Goal: Navigation & Orientation: Find specific page/section

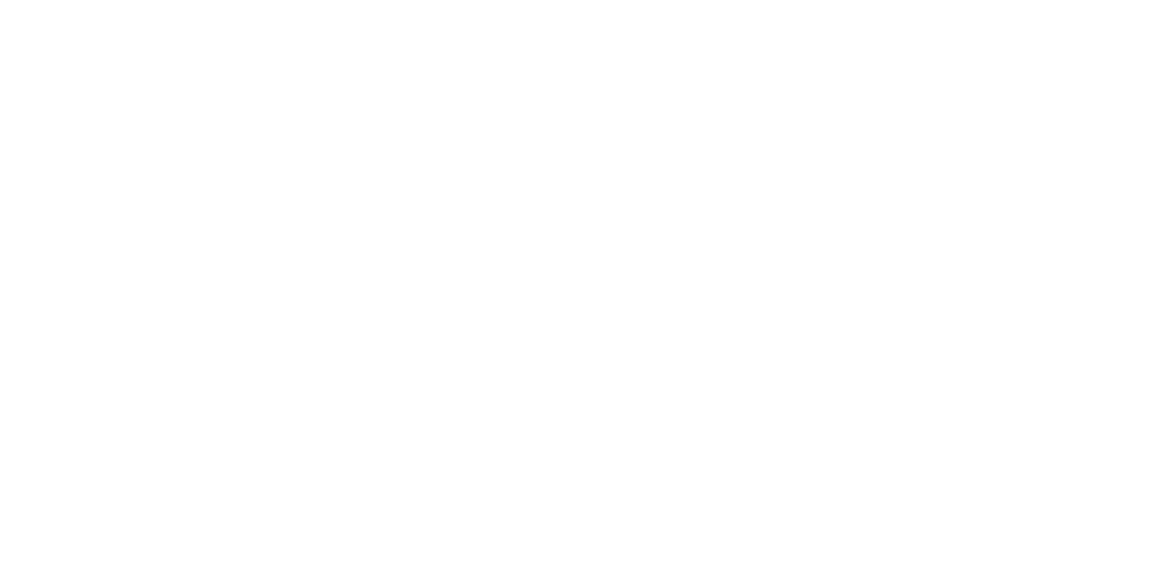
select select ""en""
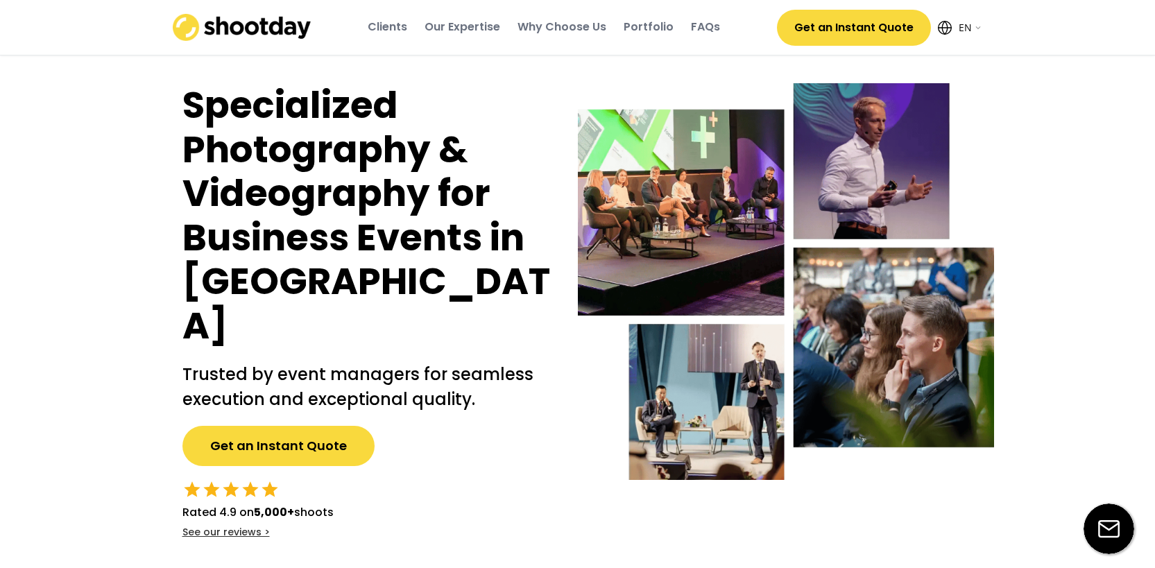
click at [651, 31] on div "Portfolio" at bounding box center [649, 26] width 50 height 15
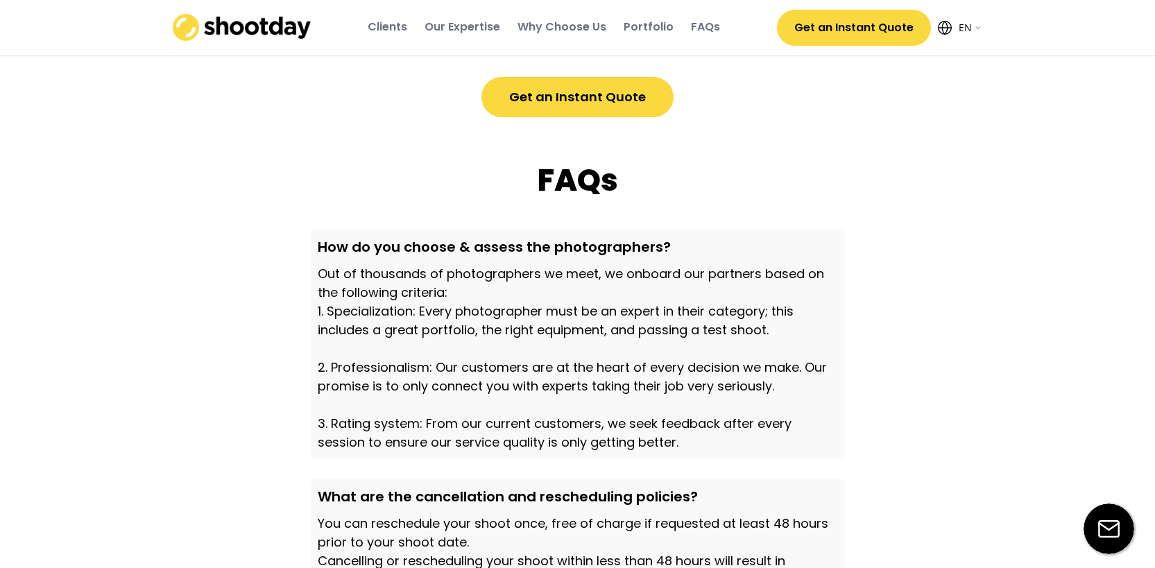
scroll to position [3988, 0]
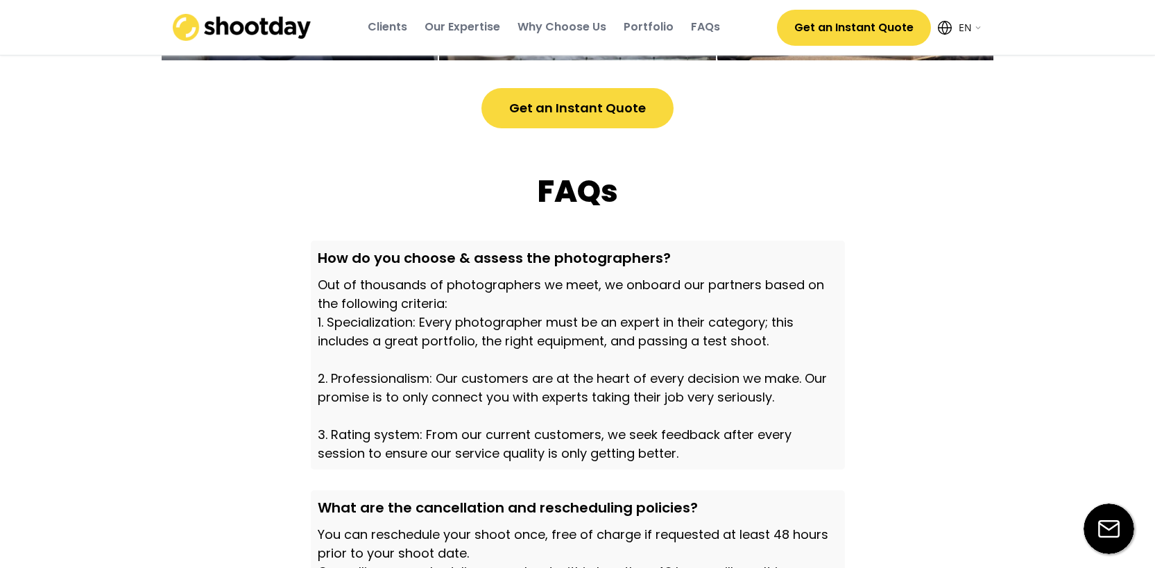
click at [648, 31] on div "Portfolio" at bounding box center [649, 26] width 50 height 15
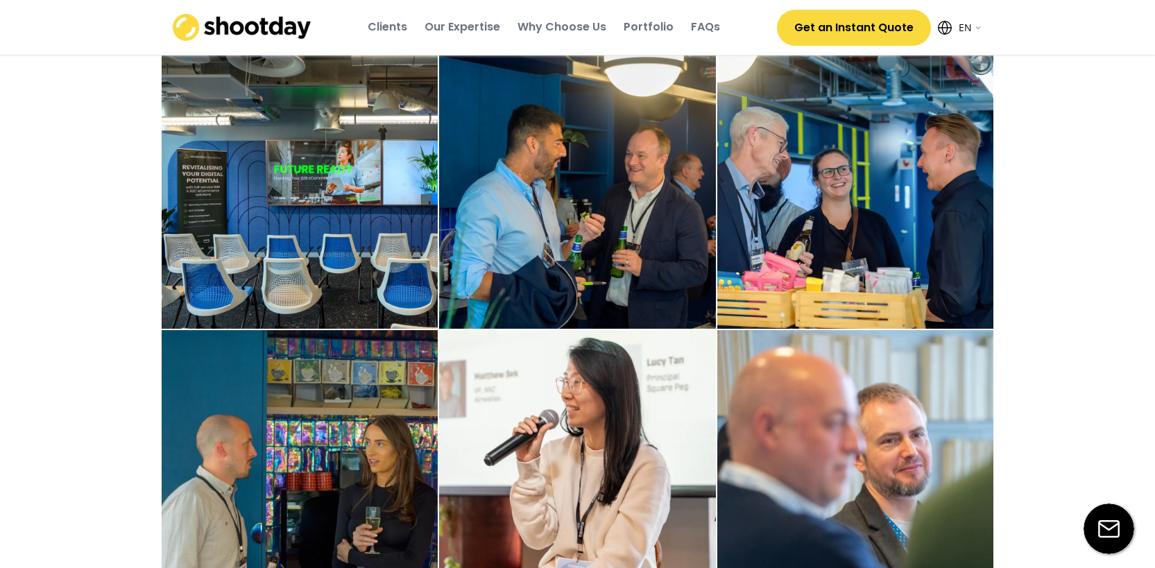
scroll to position [1908, 0]
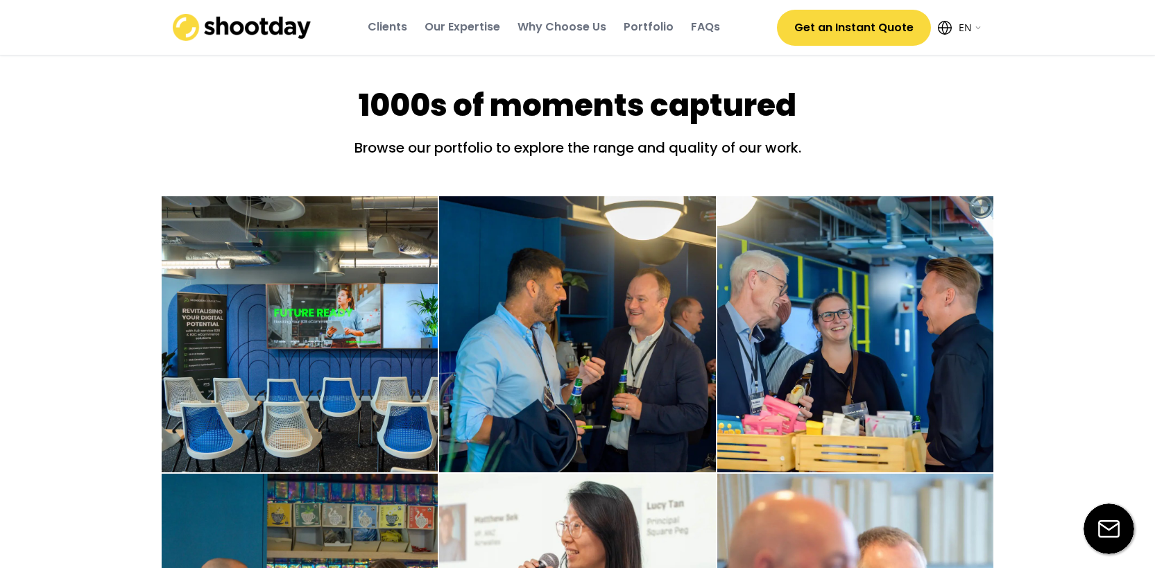
click at [584, 226] on img at bounding box center [577, 334] width 277 height 277
click at [409, 228] on img at bounding box center [300, 334] width 277 height 277
click at [349, 300] on img at bounding box center [300, 334] width 277 height 277
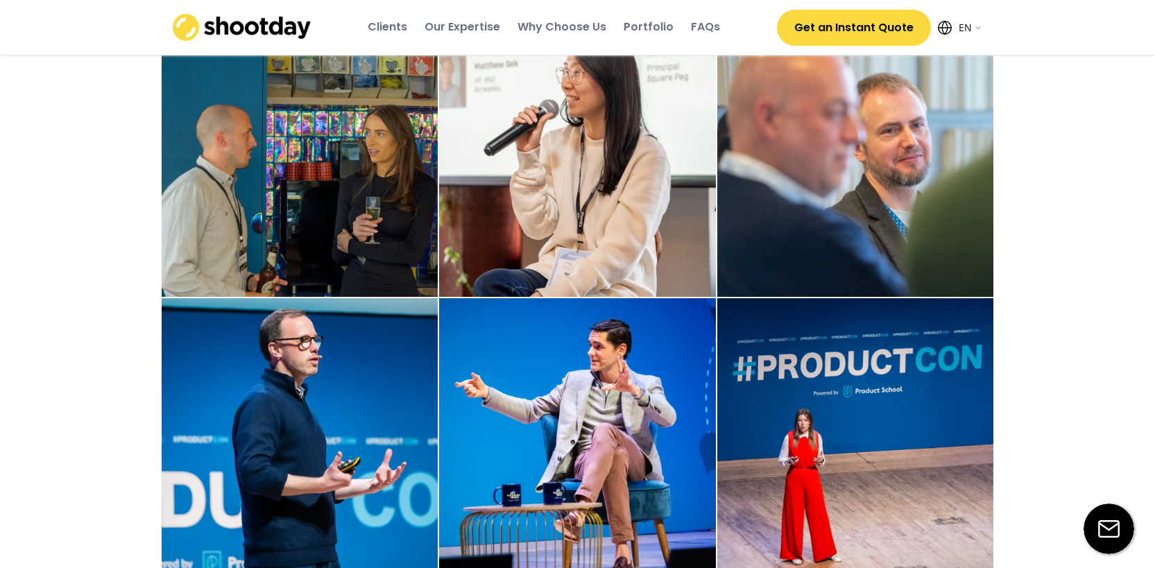
scroll to position [2364, 0]
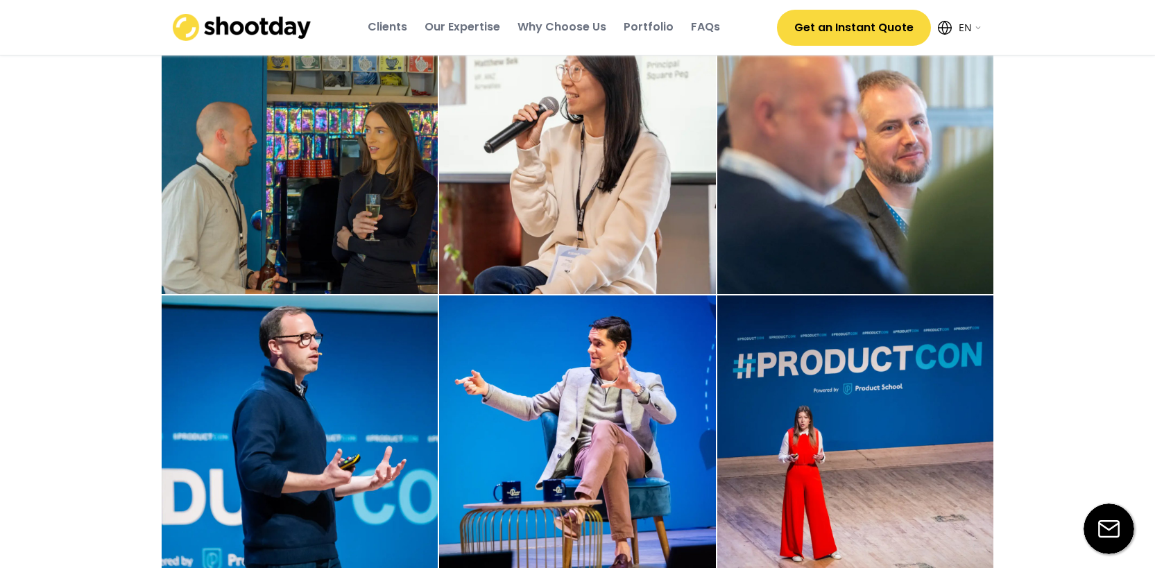
click at [380, 232] on img at bounding box center [300, 155] width 277 height 277
click at [520, 203] on img at bounding box center [577, 155] width 277 height 277
click at [575, 344] on img at bounding box center [577, 434] width 277 height 277
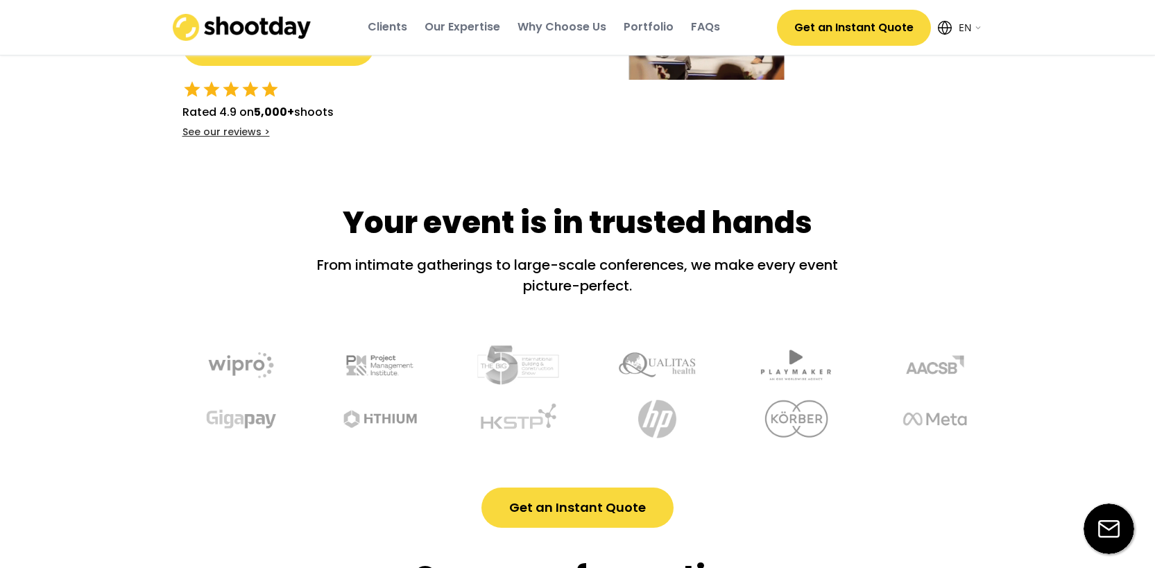
scroll to position [0, 0]
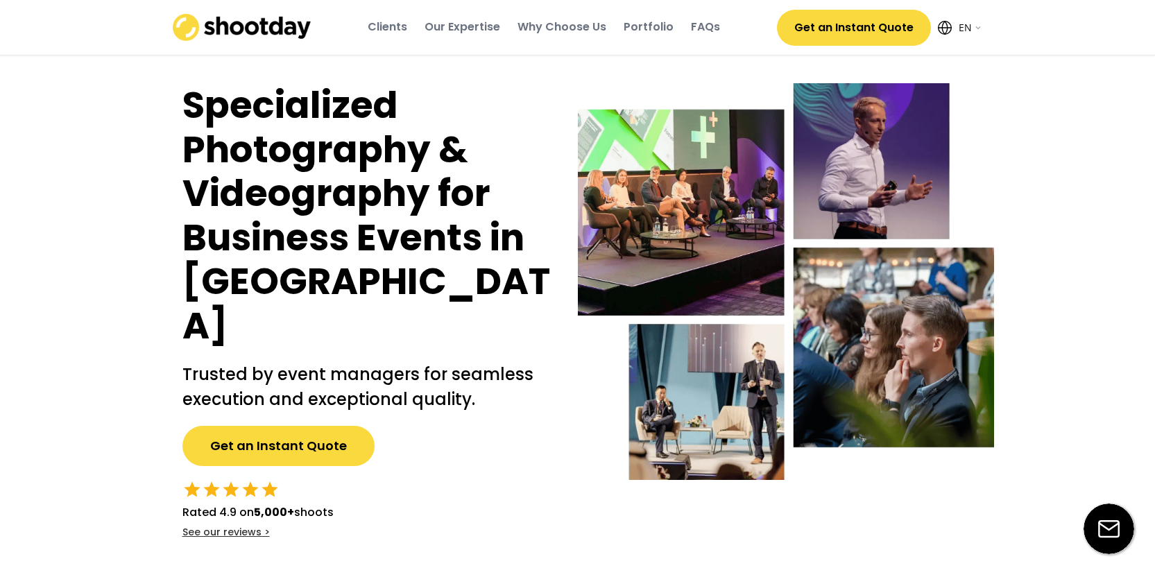
click at [255, 26] on img at bounding box center [242, 27] width 139 height 27
click at [254, 31] on img at bounding box center [242, 27] width 139 height 27
